Goal: Task Accomplishment & Management: Use online tool/utility

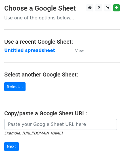
scroll to position [57, 0]
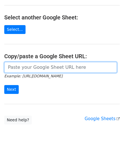
click at [39, 62] on input "url" at bounding box center [60, 67] width 113 height 11
paste input "[URL][DOMAIN_NAME]"
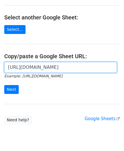
scroll to position [0, 120]
type input "[URL][DOMAIN_NAME]"
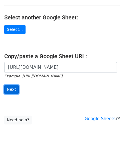
click at [12, 88] on input "Next" at bounding box center [11, 89] width 15 height 9
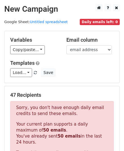
scroll to position [192, 0]
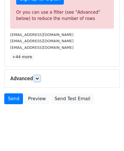
drag, startPoint x: 38, startPoint y: 78, endPoint x: 52, endPoint y: 91, distance: 19.7
click at [38, 78] on icon at bounding box center [37, 78] width 3 height 3
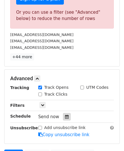
click at [65, 116] on icon at bounding box center [67, 116] width 4 height 4
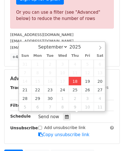
type input "2025-09-18 12:00"
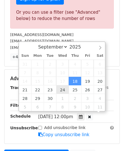
scroll to position [0, 0]
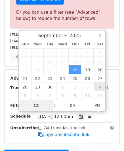
paste input "5"
type input "5"
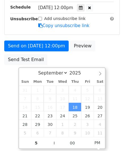
type input "2025-09-18 17:00"
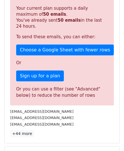
scroll to position [261, 0]
